Goal: Book appointment/travel/reservation

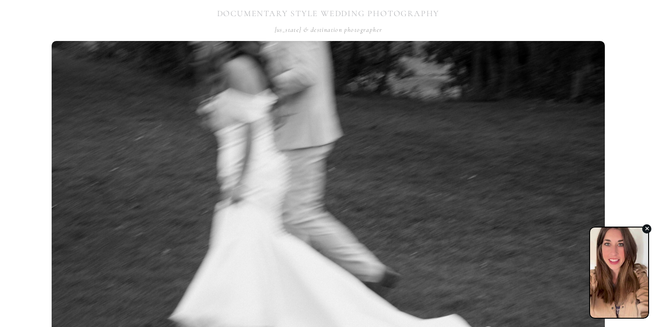
scroll to position [91, 0]
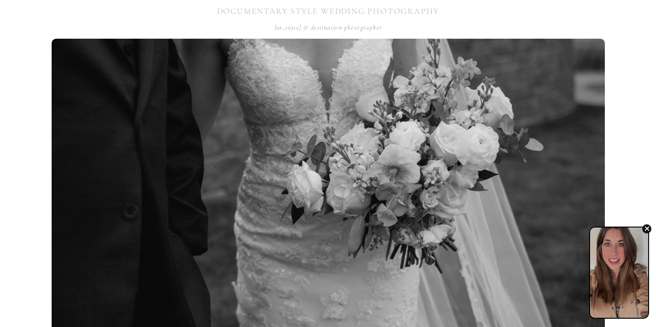
click at [647, 230] on icon "button" at bounding box center [646, 228] width 5 height 7
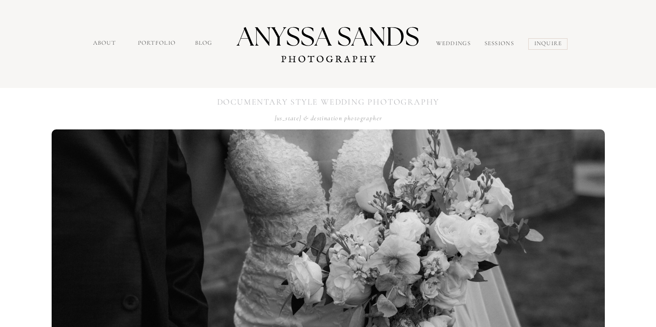
scroll to position [0, 0]
click at [452, 41] on nav "Weddings" at bounding box center [455, 44] width 39 height 11
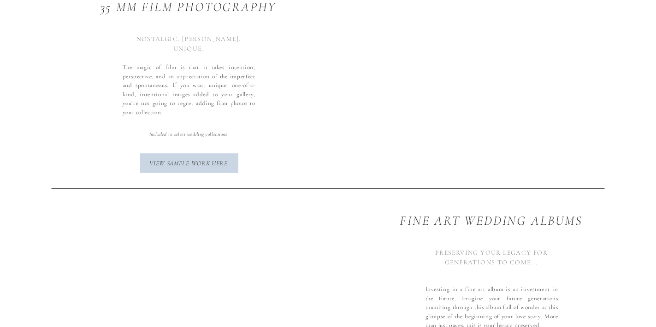
scroll to position [2932, 0]
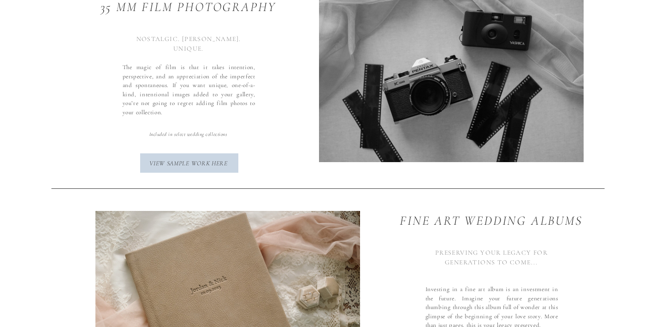
click at [215, 168] on div at bounding box center [189, 163] width 98 height 19
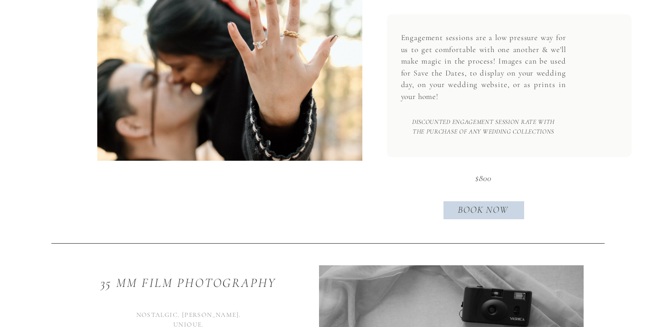
scroll to position [2657, 0]
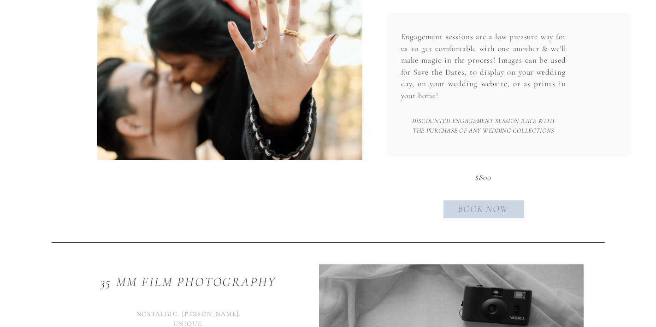
click at [486, 214] on p "Book now" at bounding box center [483, 209] width 66 height 15
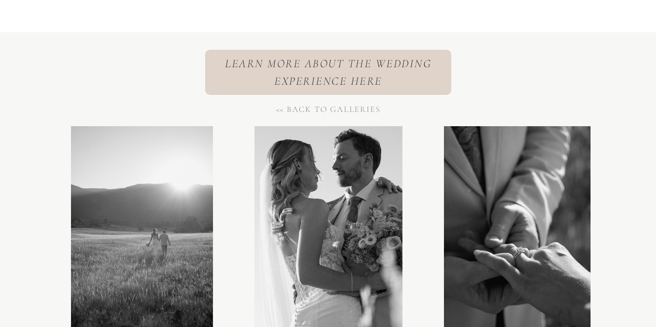
scroll to position [3268, 0]
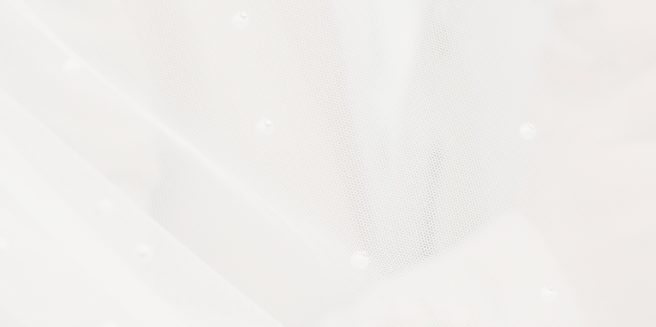
scroll to position [1056, 0]
